Goal: Information Seeking & Learning: Learn about a topic

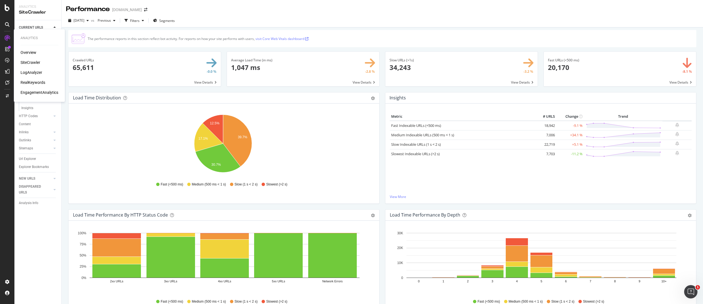
click at [31, 60] on div "SiteCrawler" at bounding box center [31, 63] width 20 height 6
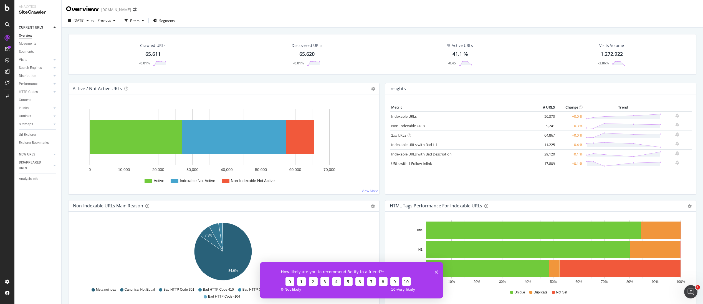
click at [435, 272] on polygon "Close survey" at bounding box center [436, 271] width 3 height 3
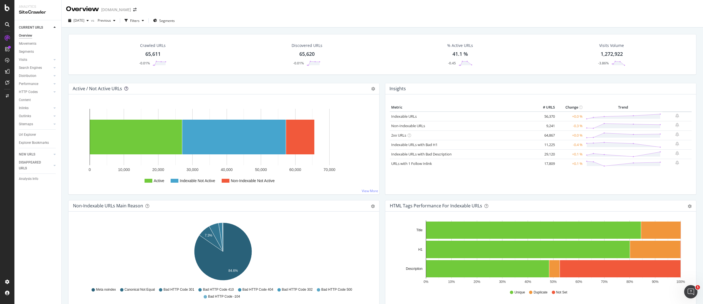
click at [126, 89] on icon at bounding box center [126, 89] width 4 height 4
